Goal: Information Seeking & Learning: Learn about a topic

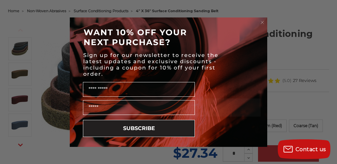
click at [262, 22] on icon "Close dialog" at bounding box center [262, 22] width 3 height 3
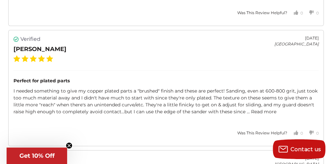
scroll to position [1612, 0]
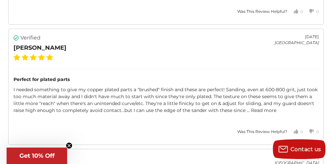
click at [276, 107] on link "Read more" at bounding box center [263, 110] width 25 height 6
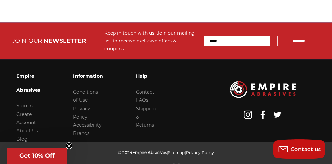
scroll to position [2382, 0]
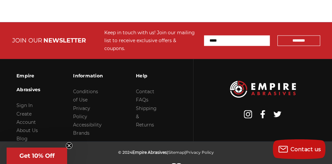
drag, startPoint x: 150, startPoint y: 78, endPoint x: 178, endPoint y: -27, distance: 109.4
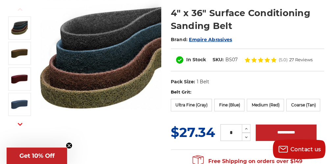
scroll to position [0, 0]
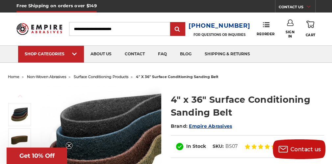
drag, startPoint x: 196, startPoint y: 99, endPoint x: 222, endPoint y: -39, distance: 140.2
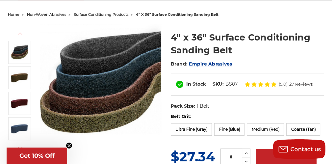
scroll to position [99, 0]
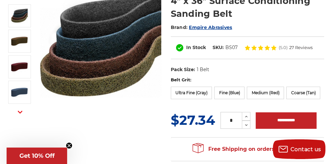
drag, startPoint x: 106, startPoint y: 139, endPoint x: 100, endPoint y: 140, distance: 6.2
drag, startPoint x: 100, startPoint y: 140, endPoint x: 128, endPoint y: 151, distance: 29.9
click at [128, 151] on div "Previous Next 4" x 36" Surface Conditioning Sanding Belt Brand: Empire Abrasives" at bounding box center [166, 74] width 326 height 182
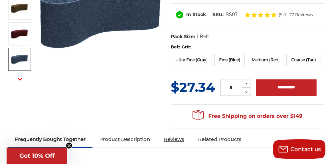
scroll to position [66, 0]
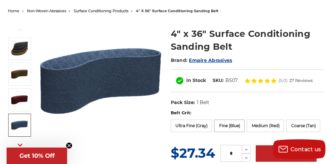
click at [231, 123] on label "Fine (Blue)" at bounding box center [229, 125] width 30 height 13
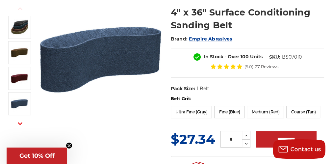
scroll to position [99, 0]
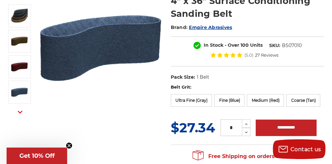
click at [193, 110] on form "Belt Grit: Ultra Fine (Gray) Fine (Blue) Medium (Red) Coarse (Tan) MSRP: Was: N…" at bounding box center [248, 110] width 154 height 53
click at [181, 99] on label "Ultra Fine (Gray)" at bounding box center [191, 100] width 41 height 13
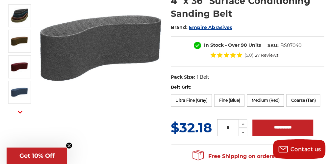
click at [257, 104] on label "Medium (Red)" at bounding box center [265, 100] width 37 height 13
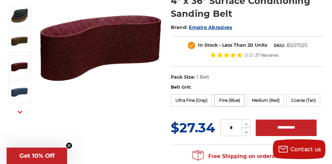
click at [226, 97] on label "Fine (Blue)" at bounding box center [229, 100] width 30 height 13
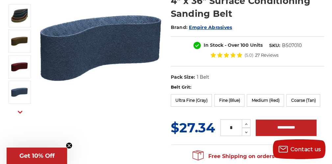
click at [295, 94] on label "Coarse (Tan)" at bounding box center [303, 100] width 34 height 13
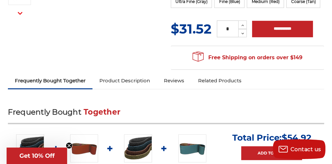
scroll to position [329, 0]
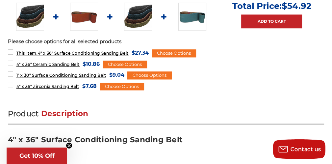
click at [75, 16] on img at bounding box center [84, 17] width 28 height 28
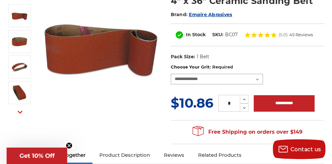
click at [231, 75] on select "**********" at bounding box center [217, 79] width 92 height 11
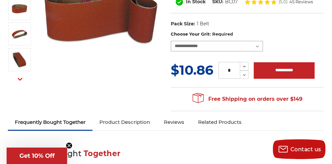
click at [237, 41] on select "**********" at bounding box center [217, 46] width 92 height 11
click at [299, 35] on label "Choose Your Grit: Required" at bounding box center [248, 34] width 154 height 7
click at [263, 41] on select "**********" at bounding box center [217, 46] width 92 height 11
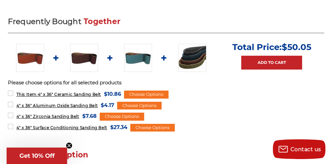
scroll to position [296, 0]
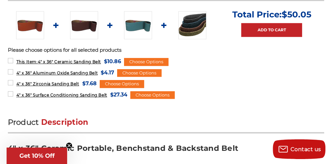
click at [138, 32] on img at bounding box center [138, 25] width 28 height 28
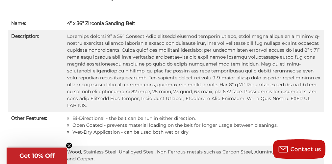
scroll to position [461, 0]
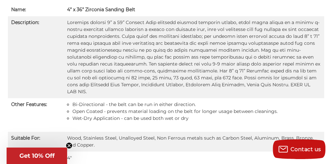
drag, startPoint x: 159, startPoint y: 51, endPoint x: 123, endPoint y: 61, distance: 37.7
click at [123, 61] on td at bounding box center [194, 57] width 261 height 82
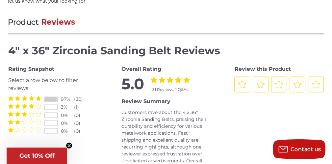
scroll to position [757, 0]
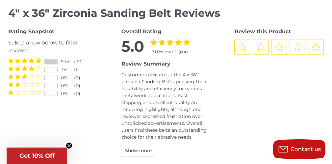
drag, startPoint x: 296, startPoint y: 27, endPoint x: 277, endPoint y: 67, distance: 45.0
drag, startPoint x: 277, startPoint y: 67, endPoint x: 66, endPoint y: 154, distance: 228.0
click at [66, 154] on span "Get 10% Off" at bounding box center [37, 155] width 61 height 16
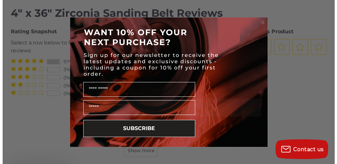
scroll to position [750, 0]
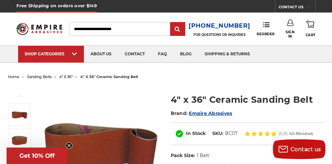
drag, startPoint x: 236, startPoint y: 62, endPoint x: 241, endPoint y: -39, distance: 101.1
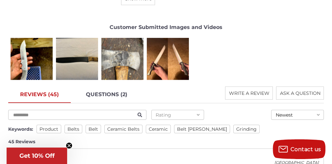
drag, startPoint x: 235, startPoint y: 75, endPoint x: 210, endPoint y: 163, distance: 91.2
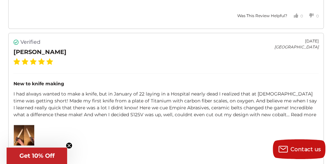
scroll to position [1266, 0]
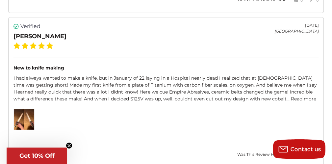
click at [193, 109] on div "New to knife making I had always wanted to make a knife, but in January of 22 l…" at bounding box center [165, 97] width 305 height 79
click at [99, 108] on div "New to knife making I had always wanted to make a knife, but in January of 22 l…" at bounding box center [165, 97] width 305 height 79
click at [104, 106] on div "New to knife making I had always wanted to make a knife, but in January of 22 l…" at bounding box center [165, 97] width 305 height 79
click at [291, 100] on link "Read more" at bounding box center [303, 99] width 25 height 6
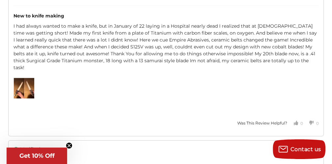
scroll to position [1331, 0]
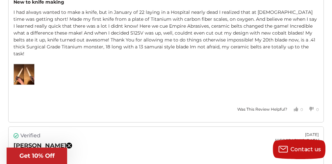
click at [16, 70] on img at bounding box center [24, 74] width 20 height 20
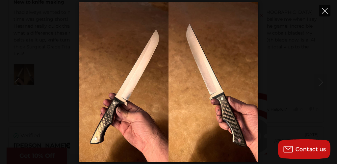
click at [322, 8] on icon "Close" at bounding box center [325, 11] width 6 height 6
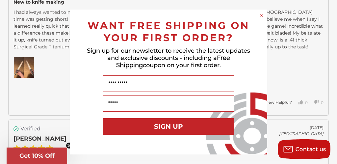
click at [262, 14] on icon "Close dialog" at bounding box center [261, 15] width 3 height 3
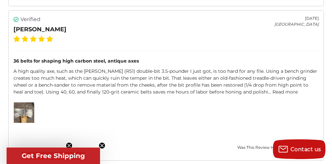
scroll to position [1463, 0]
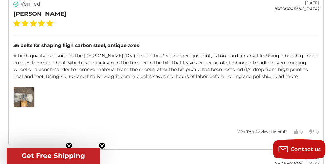
click at [280, 74] on link "Read more" at bounding box center [284, 76] width 25 height 6
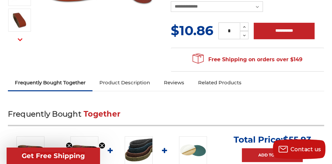
scroll to position [0, 0]
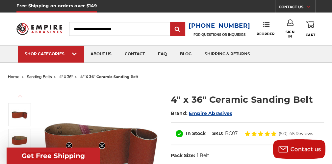
drag, startPoint x: 108, startPoint y: 49, endPoint x: 133, endPoint y: -39, distance: 91.2
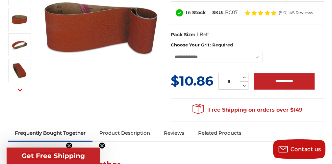
scroll to position [132, 0]
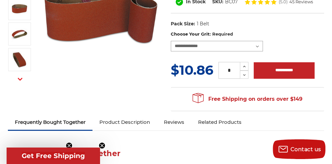
click at [207, 47] on select "**********" at bounding box center [217, 46] width 92 height 11
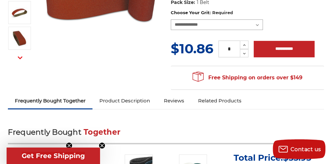
scroll to position [165, 0]
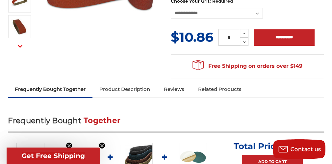
click at [143, 87] on link "Product Description" at bounding box center [124, 89] width 64 height 14
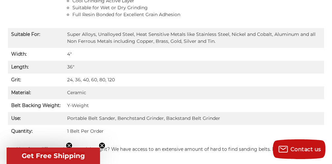
scroll to position [568, 0]
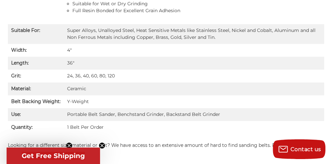
drag, startPoint x: 157, startPoint y: 147, endPoint x: 123, endPoint y: 95, distance: 62.3
click at [123, 95] on td "Y-Weight" at bounding box center [194, 101] width 261 height 13
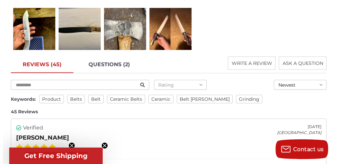
scroll to position [930, 0]
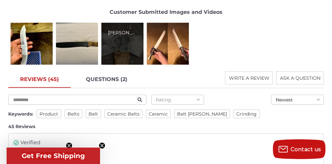
click at [116, 39] on div "Larry W." at bounding box center [122, 44] width 42 height 42
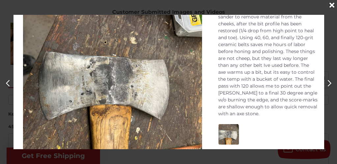
scroll to position [132, 0]
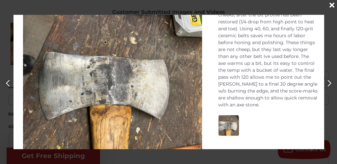
click at [4, 85] on button "Previous" at bounding box center [7, 82] width 15 height 15
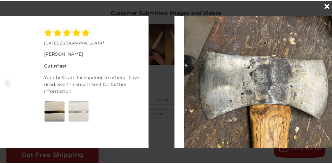
scroll to position [0, 337]
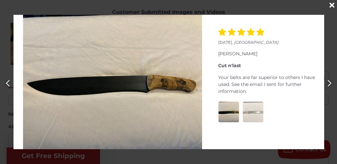
drag, startPoint x: 8, startPoint y: 83, endPoint x: 262, endPoint y: 122, distance: 257.0
click at [291, 120] on div "January 16, 2021 , United States Matthew R. Recommended Belts just keep going v…" at bounding box center [168, 82] width 337 height 134
click at [241, 120] on div at bounding box center [267, 111] width 99 height 21
click at [250, 110] on img at bounding box center [253, 112] width 20 height 20
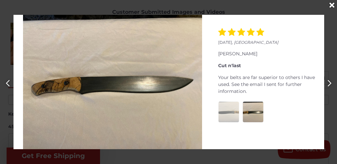
click at [218, 118] on img at bounding box center [228, 112] width 20 height 20
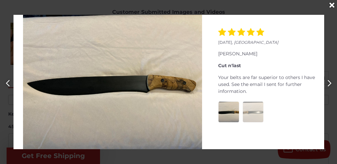
click at [248, 111] on img at bounding box center [253, 112] width 20 height 20
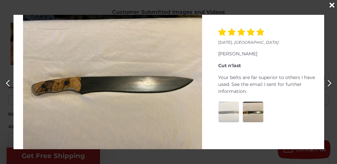
click at [233, 113] on img at bounding box center [228, 112] width 20 height 20
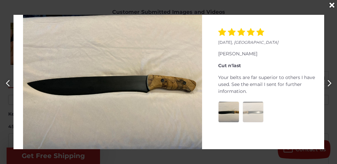
click at [5, 91] on div at bounding box center [168, 82] width 337 height 164
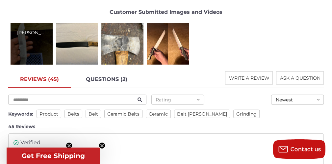
click at [31, 38] on div "Matthew R." at bounding box center [32, 44] width 42 height 42
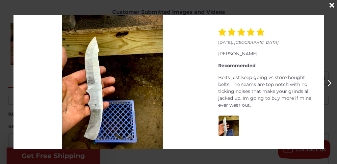
click at [329, 6] on div "Close" at bounding box center [331, 5] width 11 height 11
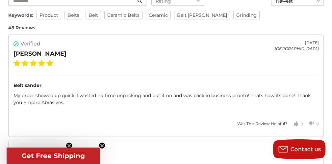
scroll to position [1226, 0]
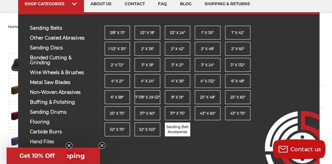
click at [175, 125] on span "Sanding Belt Accessories" at bounding box center [177, 129] width 25 height 10
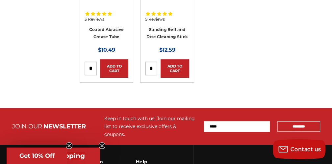
scroll to position [197, 0]
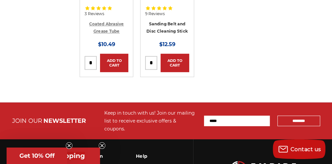
click at [104, 31] on link "Coated Abrasive Grease Tube" at bounding box center [106, 27] width 35 height 13
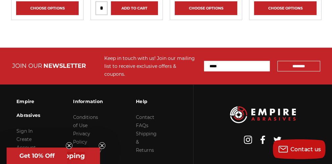
scroll to position [1352, 0]
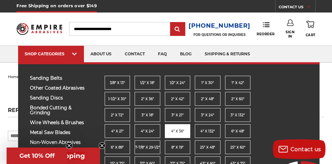
click at [174, 131] on span "4" x 36"" at bounding box center [177, 131] width 13 height 5
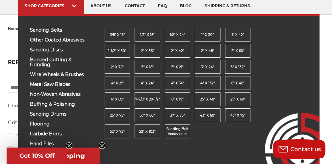
scroll to position [33, 0]
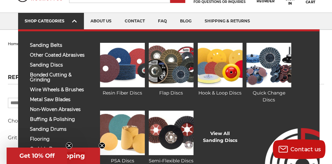
click at [36, 19] on div "SHOP CATEGORIES" at bounding box center [51, 20] width 53 height 5
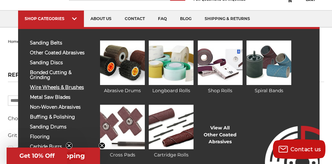
scroll to position [68, 0]
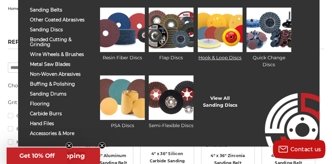
click at [230, 24] on img at bounding box center [220, 30] width 45 height 44
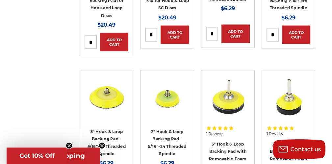
scroll to position [823, 0]
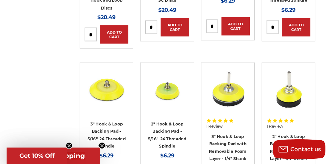
drag, startPoint x: 28, startPoint y: 69, endPoint x: 5, endPoint y: 60, distance: 25.3
click at [5, 60] on div "Refine by × Browse by Choose Your Grit, Grit & more Hide Filters Show Filters C…" at bounding box center [165, 99] width 323 height 1593
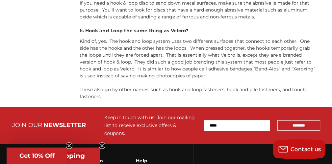
scroll to position [1645, 0]
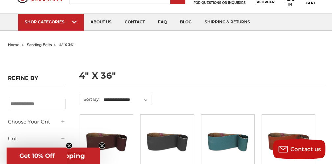
scroll to position [22, 0]
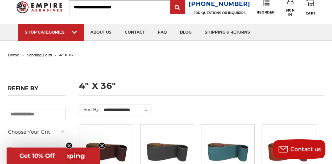
click at [49, 15] on img at bounding box center [39, 7] width 46 height 18
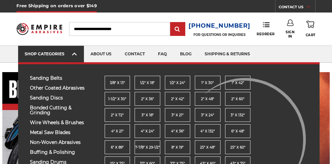
click at [49, 51] on div "SHOP CATEGORIES" at bounding box center [51, 53] width 53 height 5
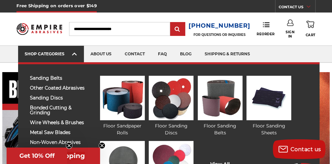
click at [52, 49] on link "SHOP CATEGORIES" at bounding box center [51, 54] width 66 height 17
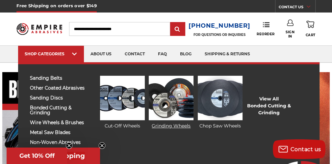
click at [184, 125] on link "Grinding Wheels" at bounding box center [171, 103] width 45 height 54
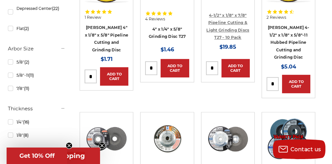
drag, startPoint x: 226, startPoint y: 32, endPoint x: 232, endPoint y: 31, distance: 6.1
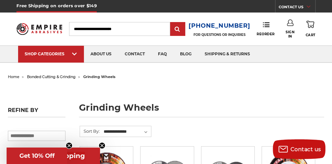
drag, startPoint x: 22, startPoint y: 80, endPoint x: 65, endPoint y: -39, distance: 126.6
drag, startPoint x: 23, startPoint y: 112, endPoint x: 64, endPoint y: -39, distance: 156.0
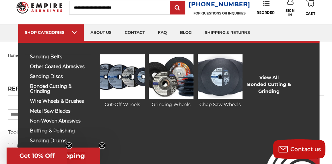
scroll to position [33, 0]
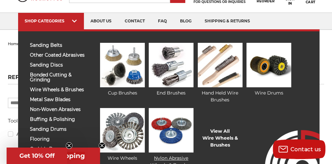
click at [158, 137] on img at bounding box center [171, 130] width 45 height 44
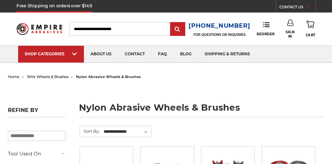
click at [158, 137] on form "**********" at bounding box center [198, 136] width 236 height 20
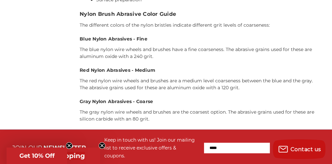
scroll to position [658, 0]
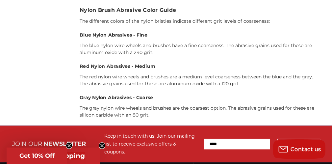
drag, startPoint x: 42, startPoint y: 74, endPoint x: 30, endPoint y: 75, distance: 12.2
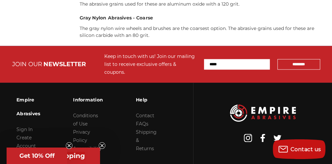
scroll to position [776, 0]
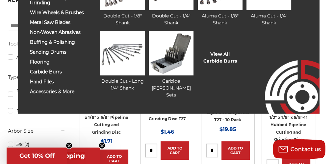
scroll to position [99, 0]
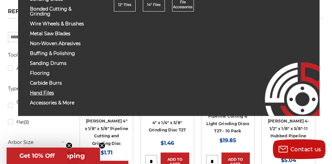
drag, startPoint x: 42, startPoint y: 53, endPoint x: 43, endPoint y: 98, distance: 45.1
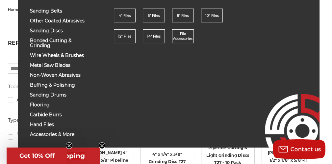
scroll to position [66, 0]
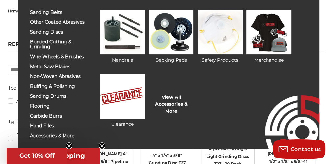
drag, startPoint x: 44, startPoint y: 142, endPoint x: 152, endPoint y: 83, distance: 123.2
drag, startPoint x: 152, startPoint y: 83, endPoint x: 261, endPoint y: 74, distance: 108.6
click at [261, 74] on ul "Mandrels Backing Pads Safety Products View All" at bounding box center [202, 74] width 222 height 128
click at [172, 38] on img at bounding box center [171, 32] width 45 height 44
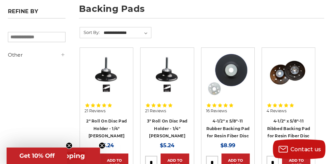
drag, startPoint x: 0, startPoint y: 163, endPoint x: 18, endPoint y: 153, distance: 21.2
drag, startPoint x: 18, startPoint y: 153, endPoint x: 273, endPoint y: 32, distance: 282.1
click at [273, 32] on form "**********" at bounding box center [198, 37] width 236 height 20
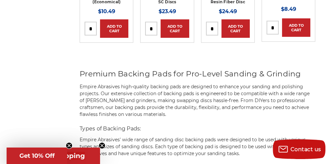
scroll to position [1283, 0]
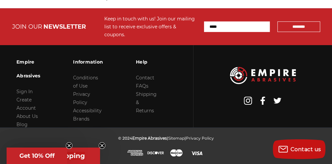
drag, startPoint x: 258, startPoint y: 11, endPoint x: 241, endPoint y: 163, distance: 153.2
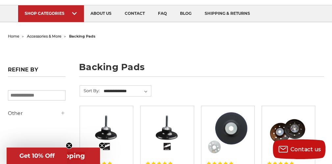
scroll to position [0, 0]
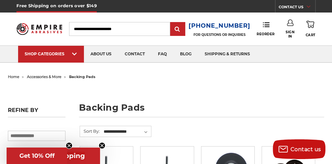
drag, startPoint x: 63, startPoint y: 115, endPoint x: 93, endPoint y: 2, distance: 116.8
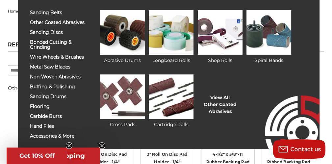
scroll to position [66, 0]
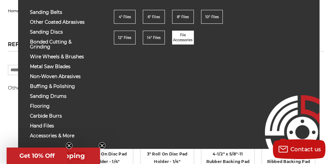
click at [192, 35] on span "File Accessories" at bounding box center [182, 38] width 21 height 10
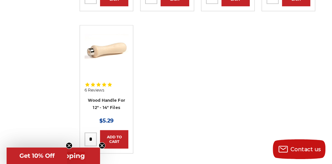
scroll to position [362, 0]
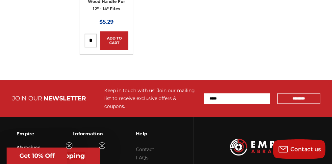
drag, startPoint x: 59, startPoint y: 74, endPoint x: 183, endPoint y: 63, distance: 124.2
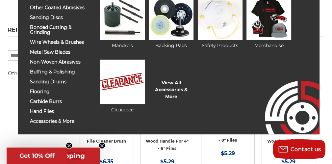
scroll to position [66, 0]
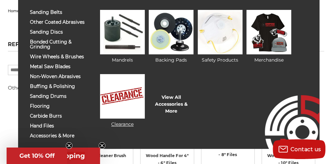
click at [120, 114] on img at bounding box center [122, 96] width 45 height 44
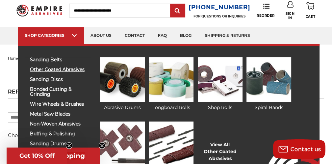
scroll to position [33, 0]
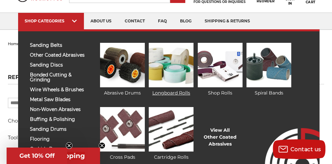
click at [154, 52] on img at bounding box center [171, 65] width 45 height 44
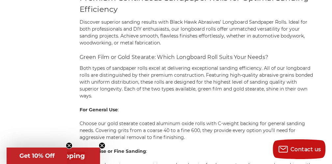
scroll to position [329, 0]
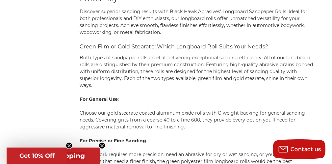
drag, startPoint x: 227, startPoint y: 73, endPoint x: 235, endPoint y: 67, distance: 9.7
drag, startPoint x: 235, startPoint y: 67, endPoint x: 251, endPoint y: 90, distance: 28.0
click at [251, 89] on p "Both types of sandpaper rolls excel at delivering exceptional sanding efficienc…" at bounding box center [198, 71] width 236 height 35
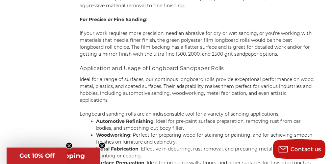
scroll to position [0, 0]
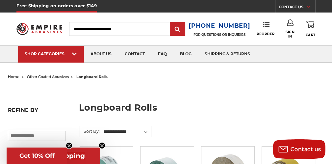
drag, startPoint x: 76, startPoint y: 89, endPoint x: 124, endPoint y: -39, distance: 136.1
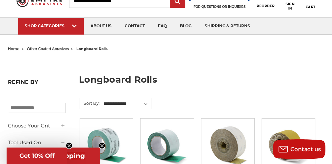
scroll to position [99, 0]
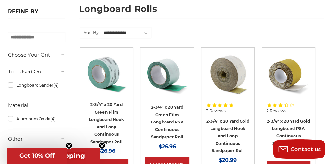
drag, startPoint x: 191, startPoint y: 27, endPoint x: 191, endPoint y: 14, distance: 12.2
drag, startPoint x: 191, startPoint y: 14, endPoint x: 170, endPoint y: 35, distance: 28.9
click at [170, 35] on form "**********" at bounding box center [198, 37] width 236 height 20
drag, startPoint x: 170, startPoint y: 35, endPoint x: 106, endPoint y: 80, distance: 78.4
click at [106, 80] on img at bounding box center [107, 74] width 44 height 44
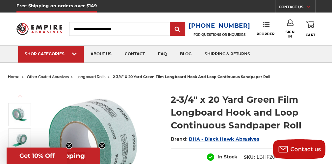
drag, startPoint x: 14, startPoint y: 102, endPoint x: 45, endPoint y: -39, distance: 144.5
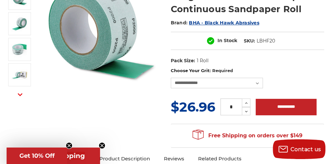
scroll to position [132, 0]
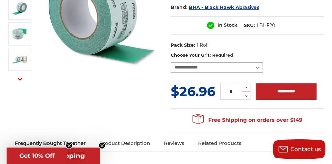
click at [233, 63] on select "**********" at bounding box center [217, 67] width 92 height 11
click at [285, 56] on label "Choose Your Grit: Required" at bounding box center [248, 55] width 154 height 7
click at [263, 62] on select "**********" at bounding box center [217, 67] width 92 height 11
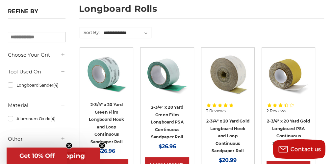
click at [240, 73] on img at bounding box center [228, 74] width 44 height 44
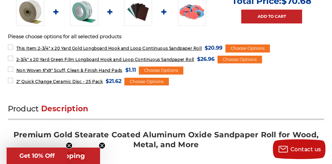
scroll to position [395, 0]
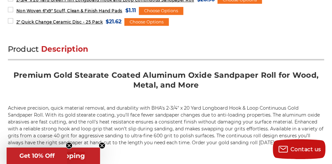
drag, startPoint x: 108, startPoint y: 66, endPoint x: 110, endPoint y: 62, distance: 4.7
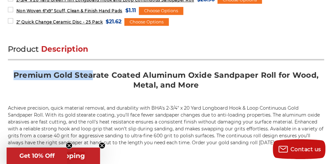
drag, startPoint x: 110, startPoint y: 62, endPoint x: 93, endPoint y: 55, distance: 17.8
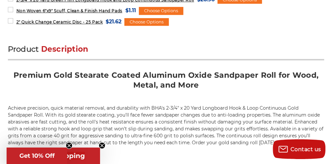
click at [159, 81] on h2 "Premium Gold Stearate Coated Aluminum Oxide Sandpaper Roll for Wood, Metal, and…" at bounding box center [166, 82] width 316 height 25
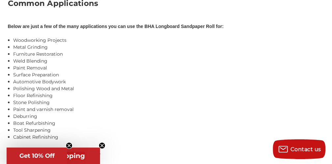
scroll to position [888, 0]
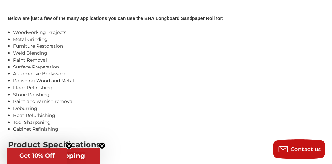
click at [165, 81] on li "Polishing Wood and Metal" at bounding box center [168, 80] width 311 height 7
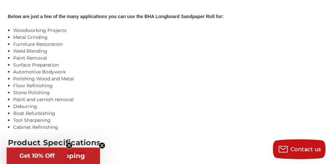
scroll to position [1020, 0]
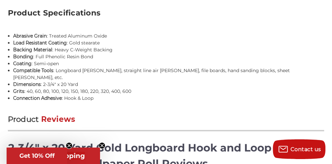
drag, startPoint x: 95, startPoint y: 70, endPoint x: 224, endPoint y: 67, distance: 129.0
click at [224, 67] on li "Compatible Tools : Longboard sanders, straight line air sanders, file boards, h…" at bounding box center [168, 74] width 311 height 14
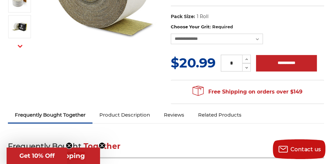
scroll to position [0, 0]
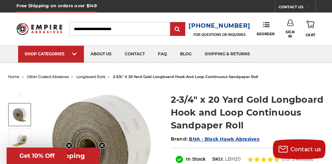
click at [31, 17] on div at bounding box center [39, 29] width 46 height 33
